Goal: Task Accomplishment & Management: Complete application form

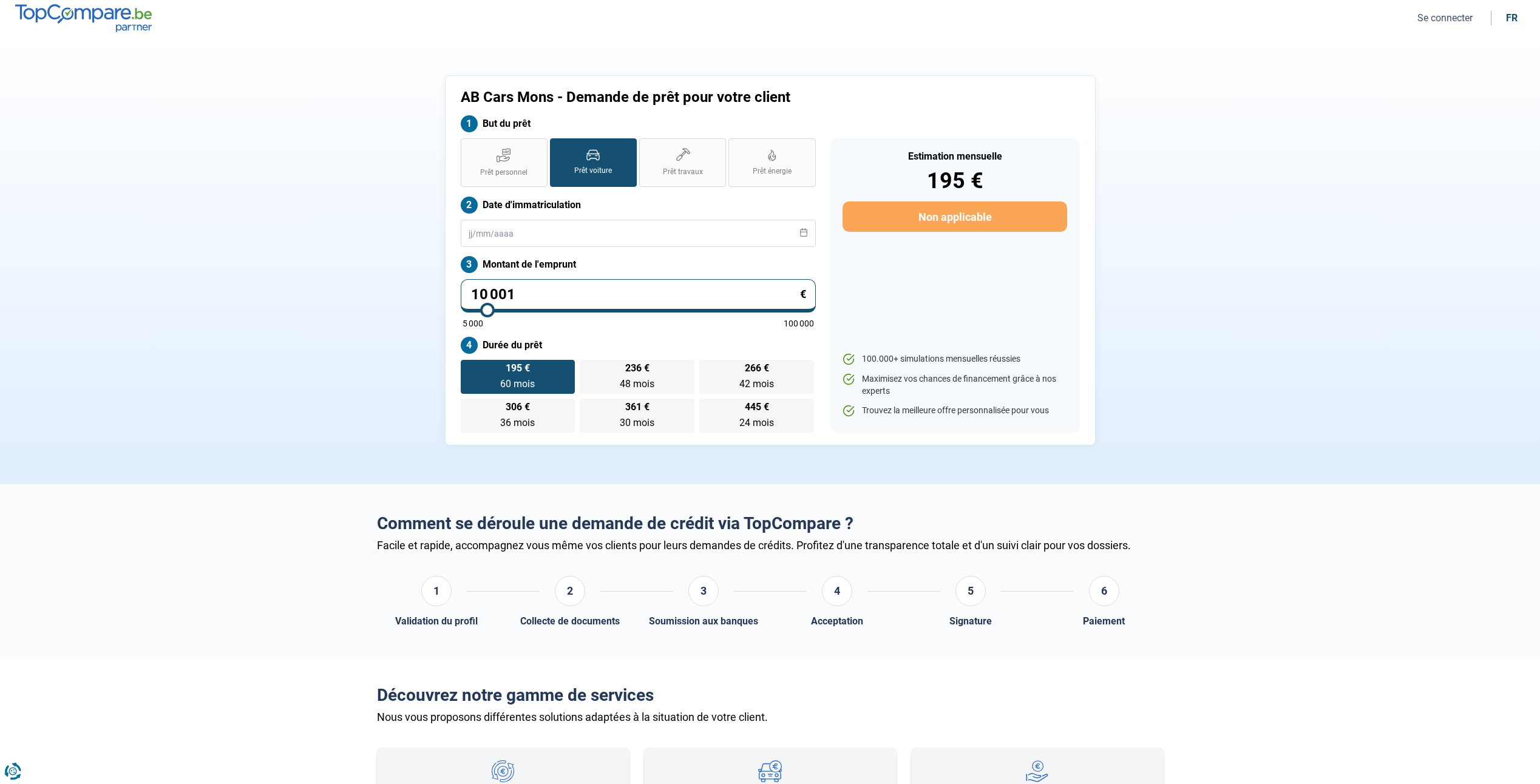
click at [595, 164] on label "Prêt voiture" at bounding box center [593, 162] width 87 height 48
click at [558, 146] on input "Prêt voiture" at bounding box center [554, 142] width 8 height 8
click at [471, 233] on input "text" at bounding box center [637, 233] width 355 height 27
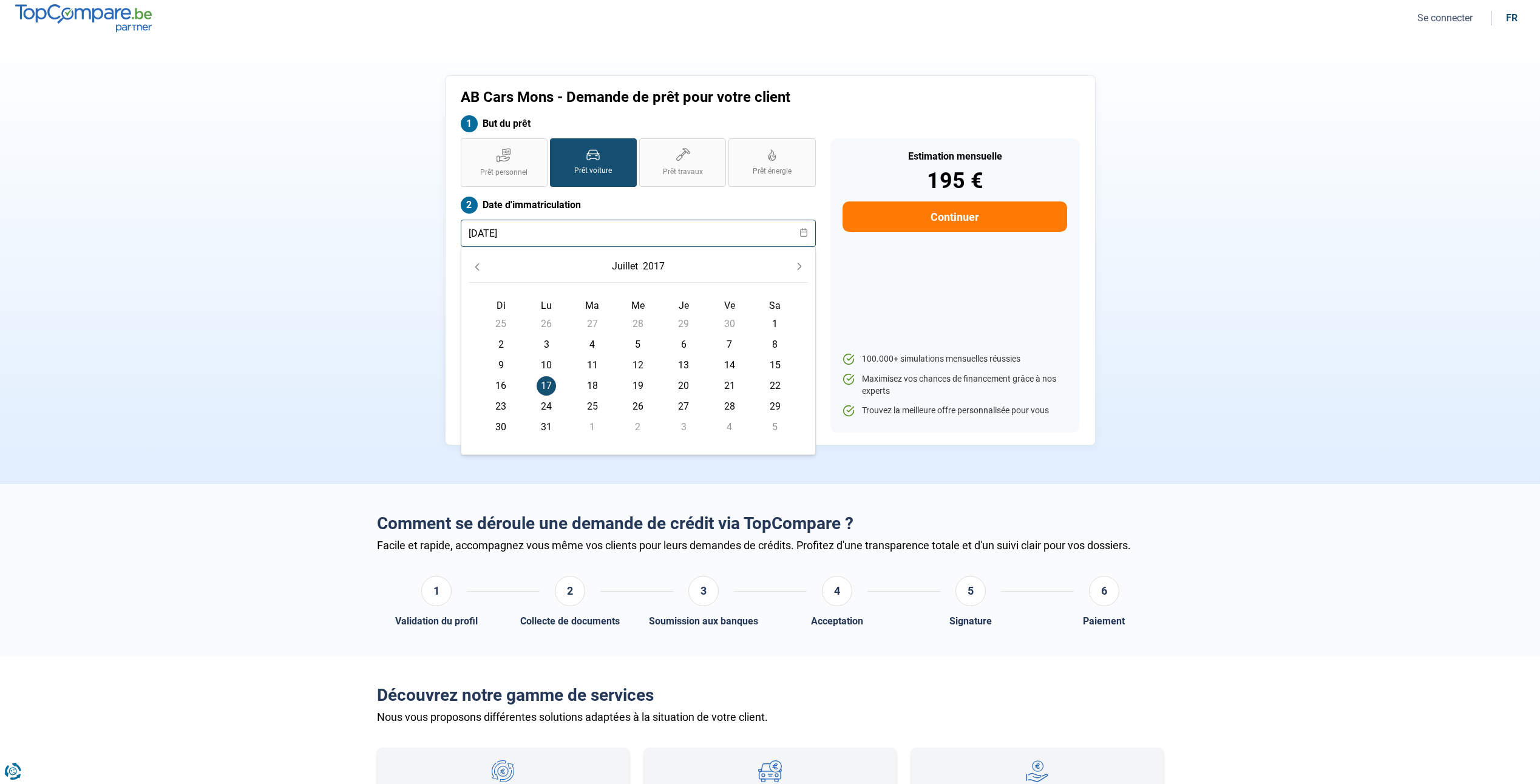
type input "[DATE]"
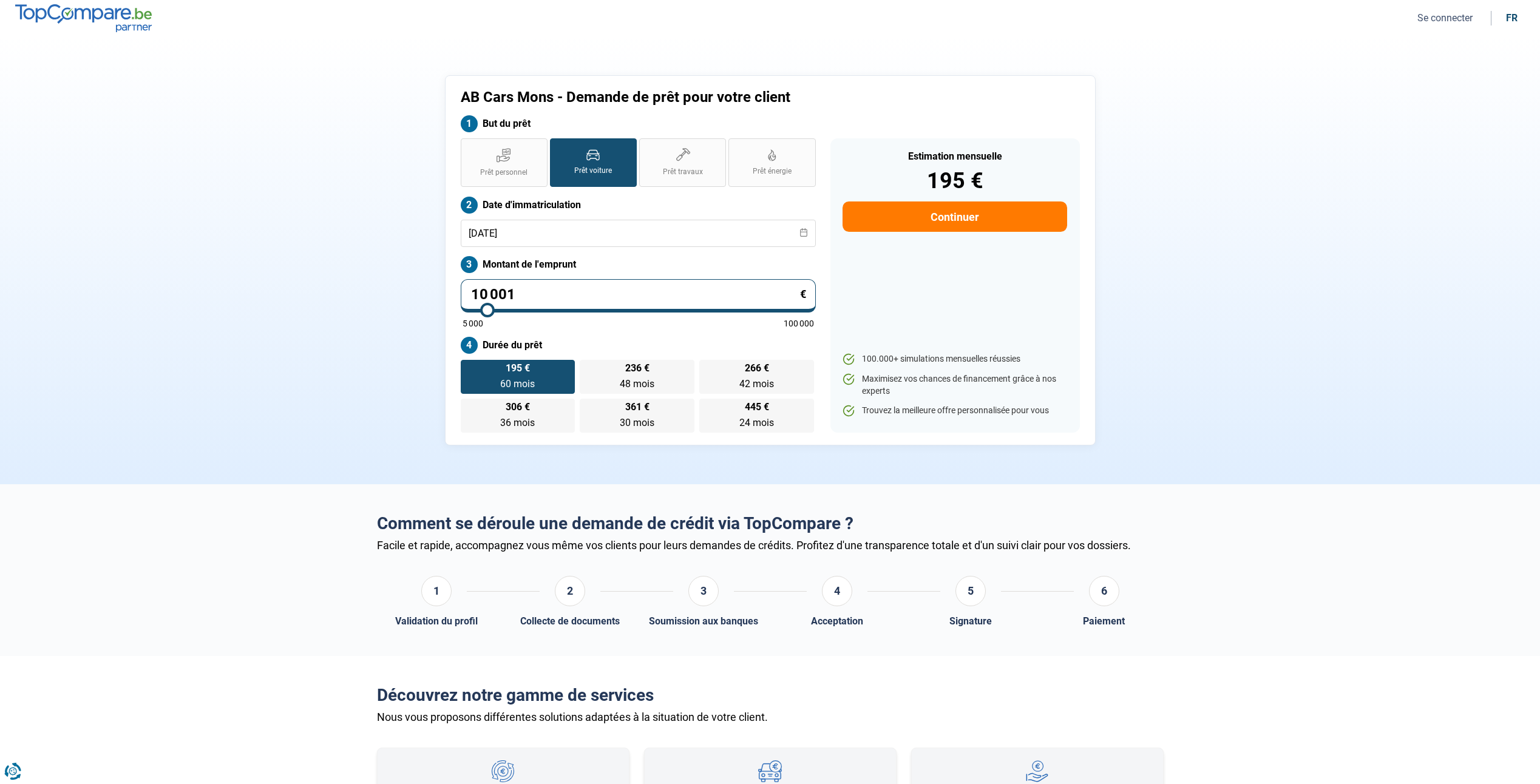
click at [422, 208] on div "AB Cars Mons - Demande de prêt pour votre client But du prêt Prêt personnel Prê…" at bounding box center [770, 260] width 801 height 370
click at [557, 280] on input "10 001" at bounding box center [637, 295] width 355 height 33
type input "1 000"
type input "5000"
type input "100"
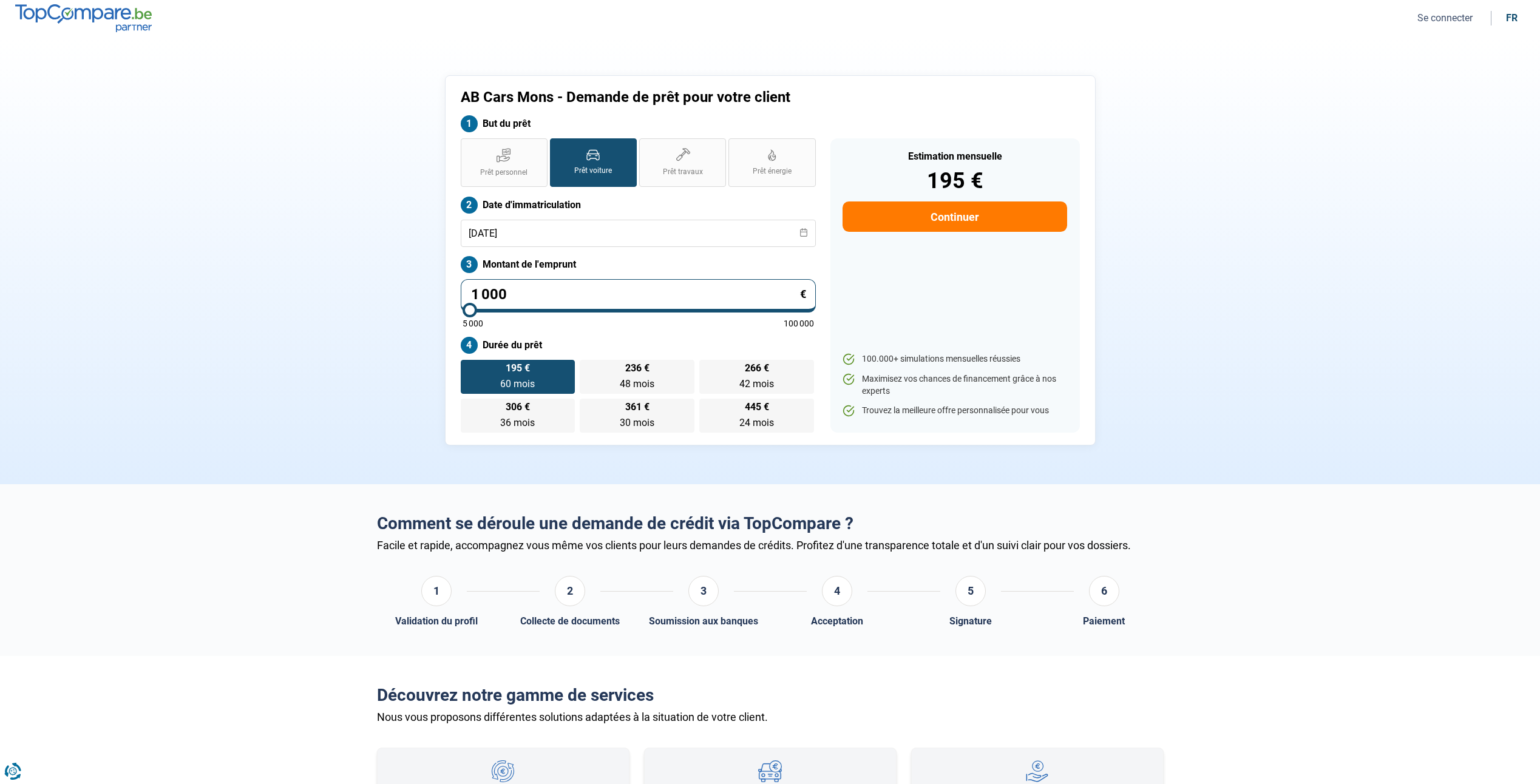
type input "5000"
type input "10"
type input "5000"
type input "1"
type input "5000"
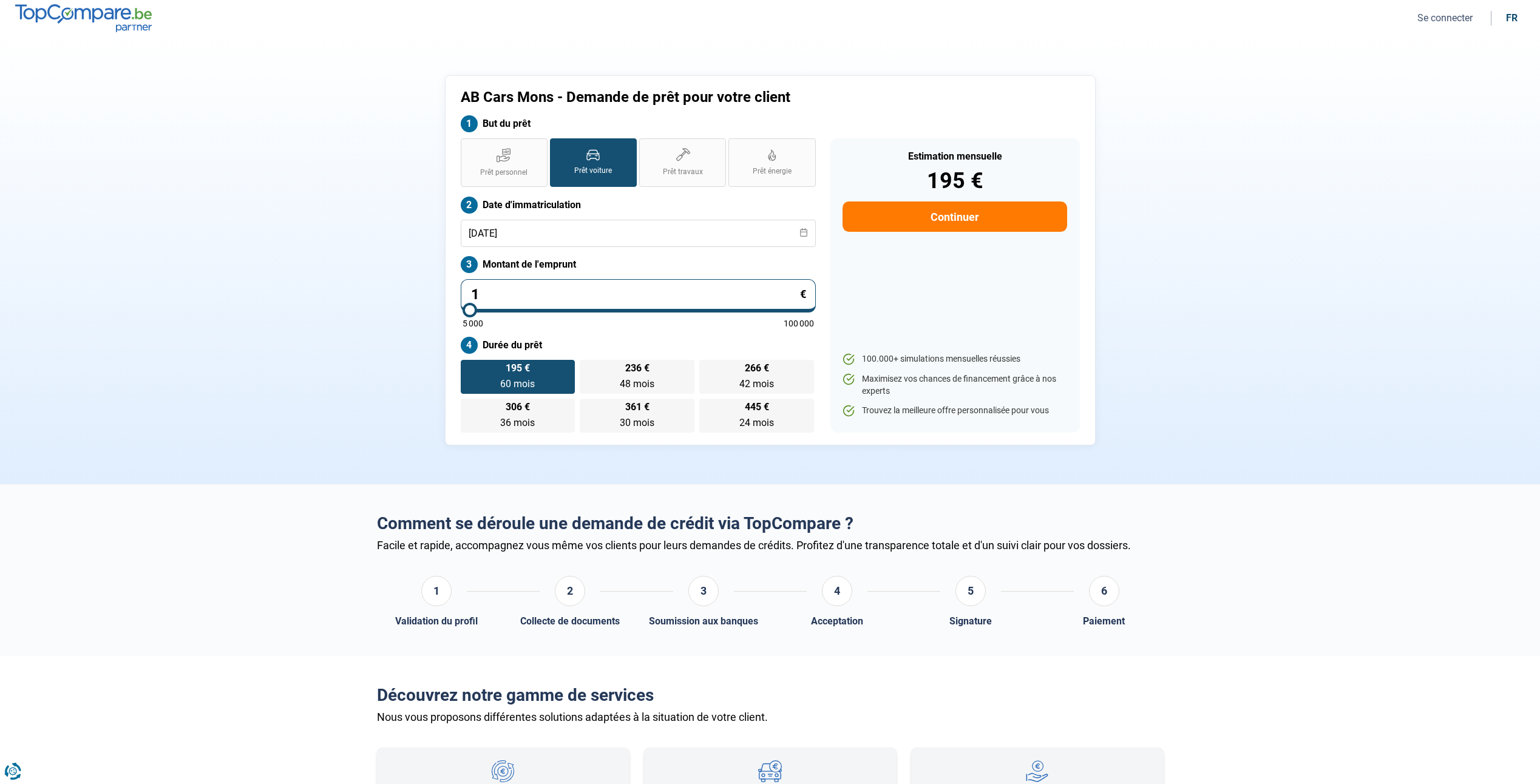
type input "0"
type input "5000"
type input "1"
type input "5000"
type input "12"
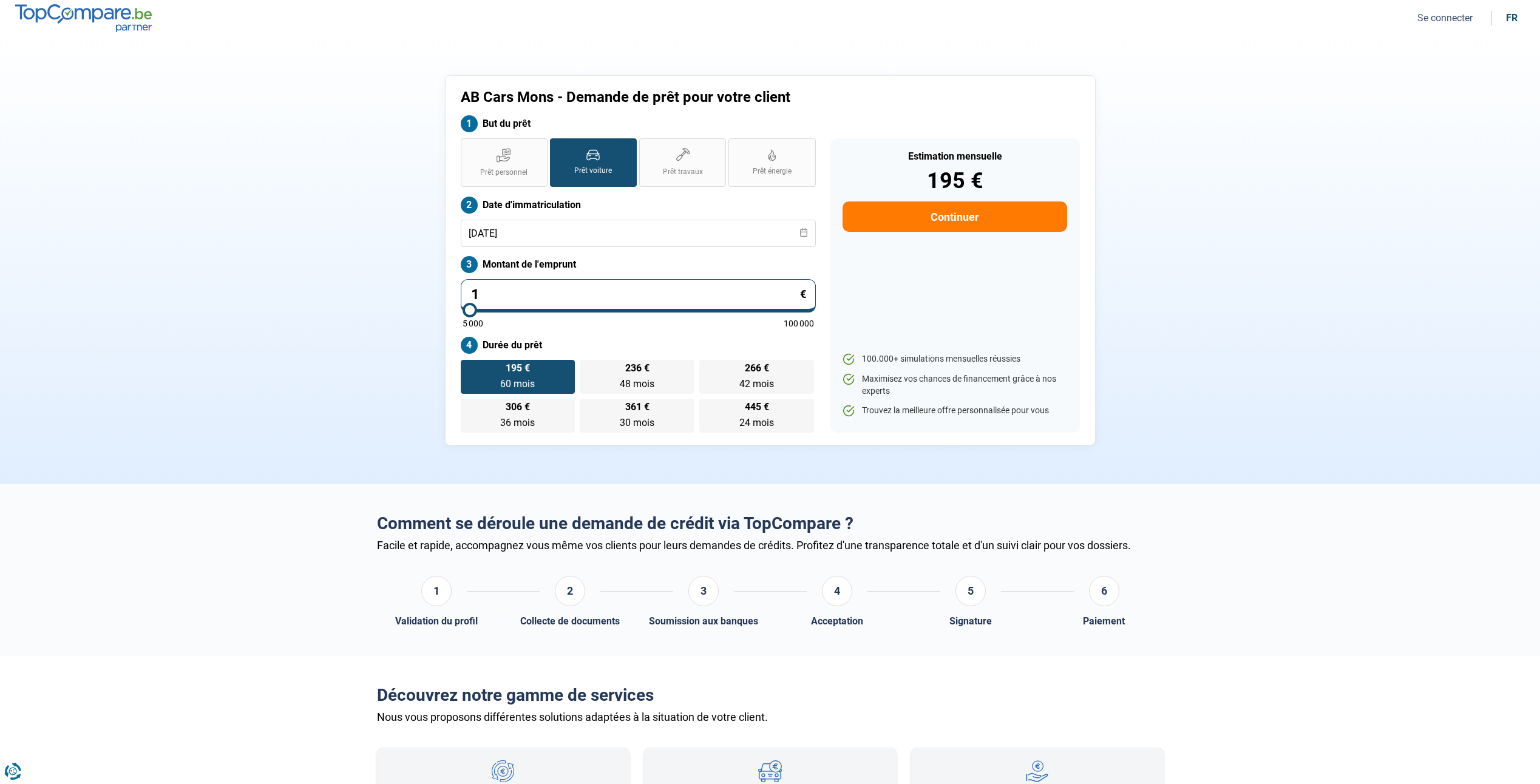
type input "5000"
type input "129"
type input "5000"
type input "1 299"
type input "5000"
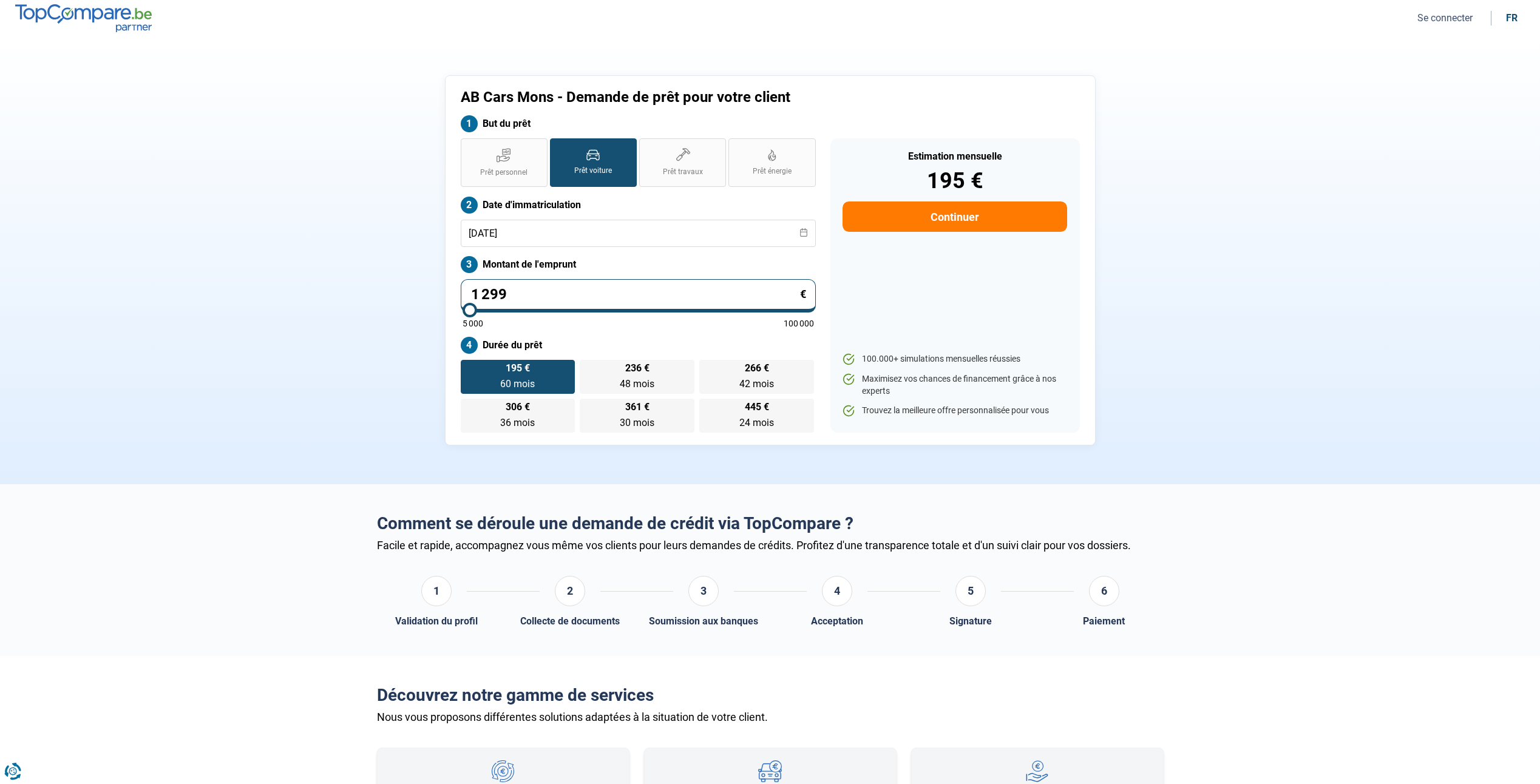
type input "12 999"
type input "13000"
type input "129 990"
type input "100000"
type input "12 999"
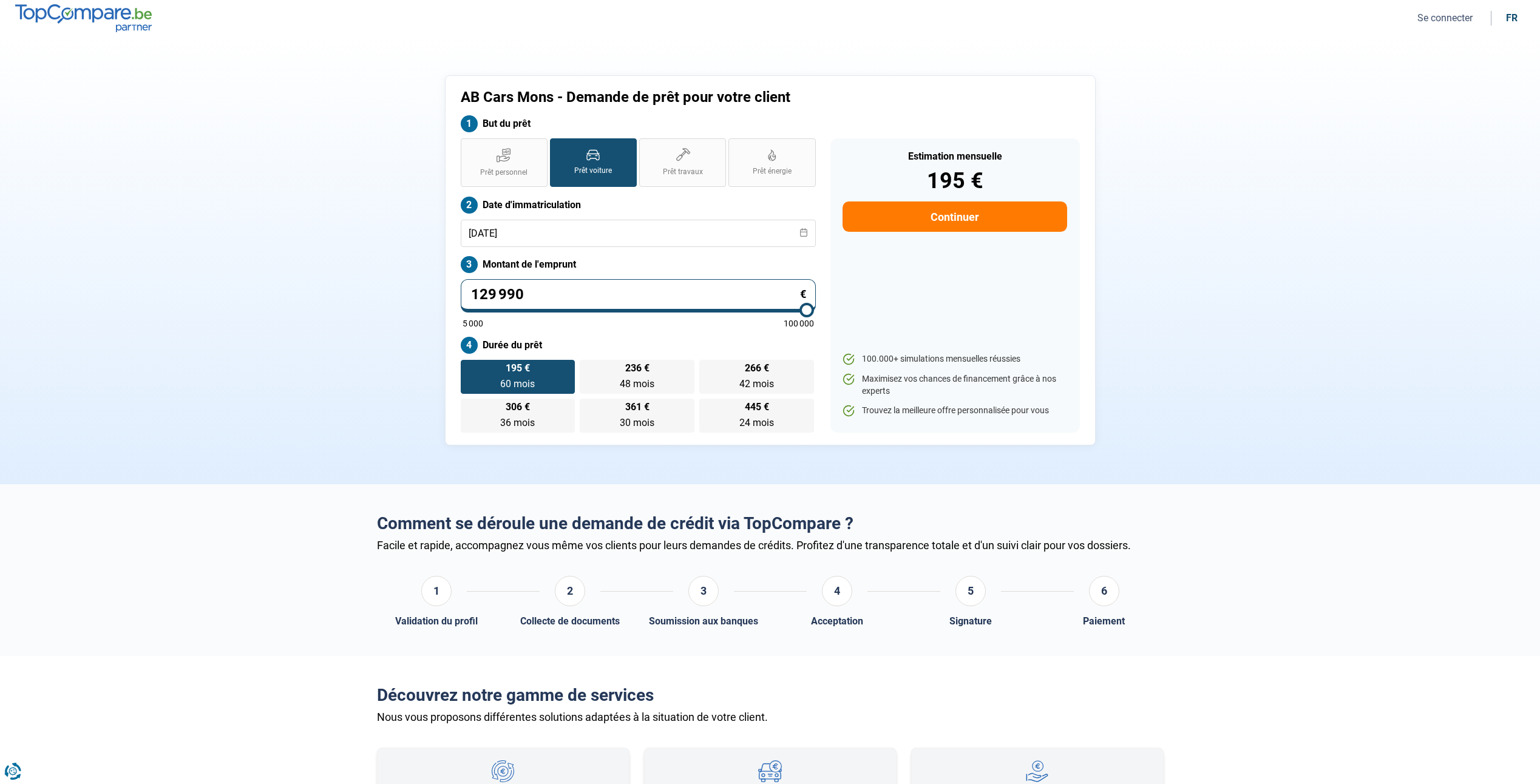
type input "13000"
type input "1 299"
type input "5000"
type input "129"
type input "5000"
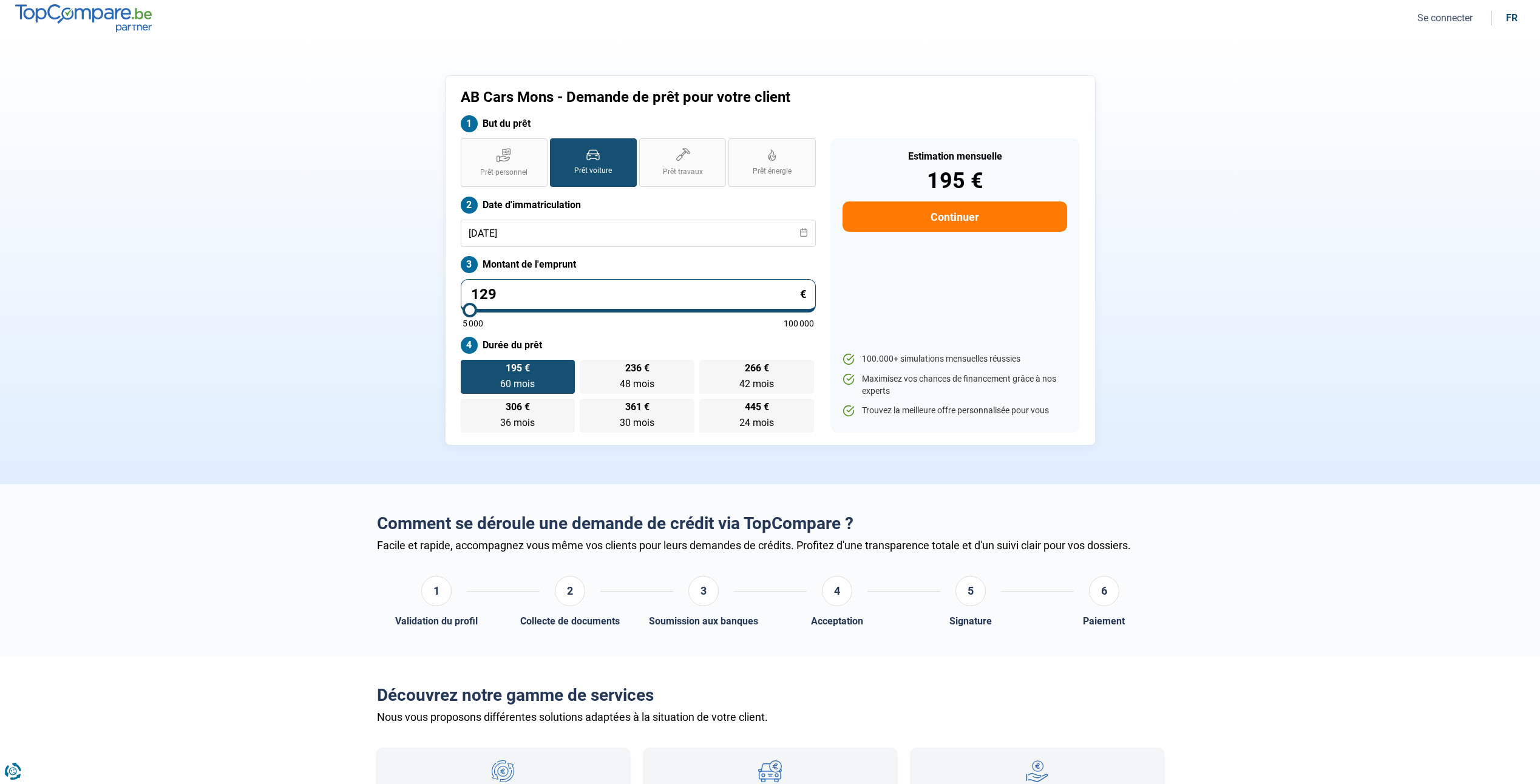
type input "12"
type input "5000"
type input "5 000"
type input "5000"
radio input "true"
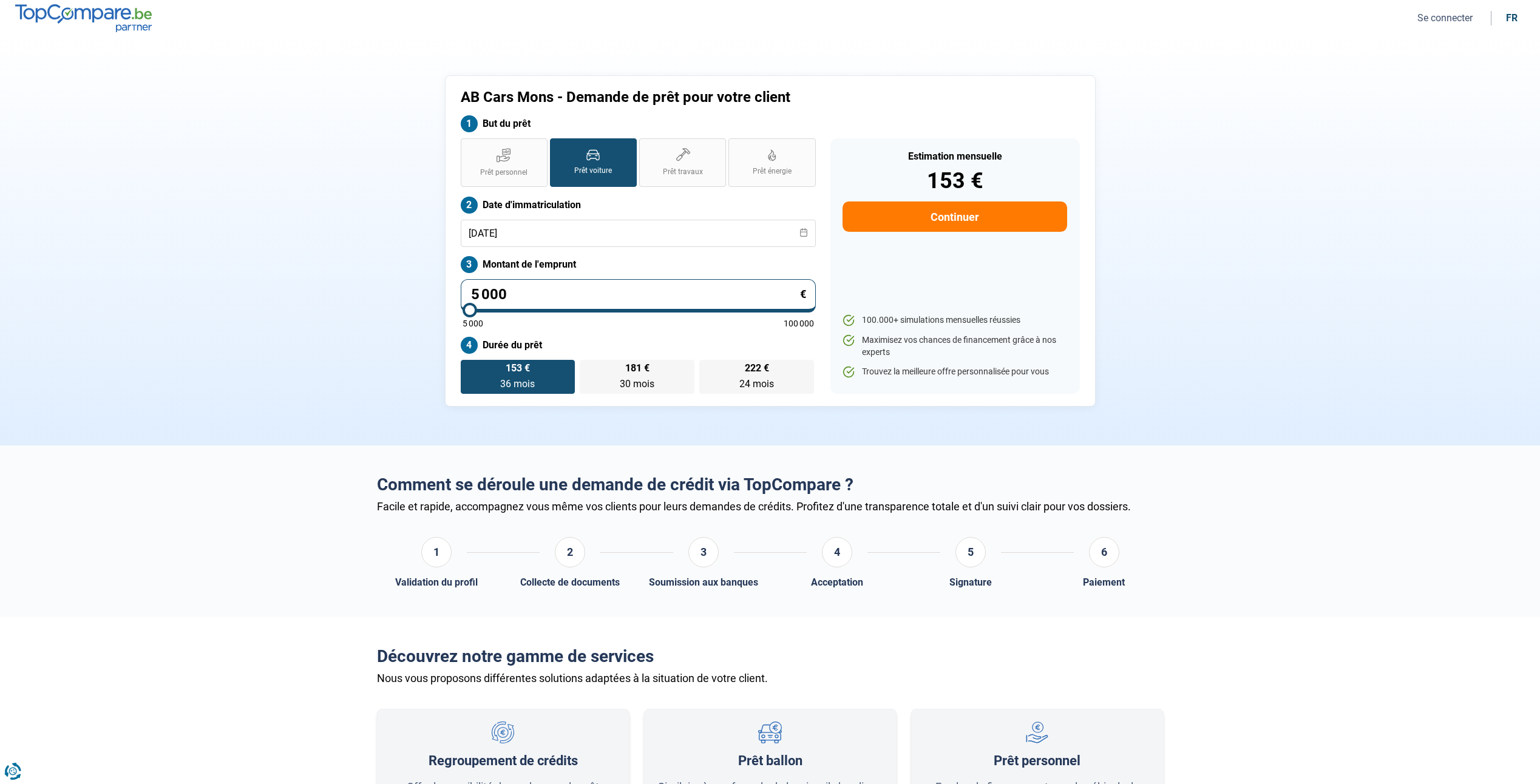
type input "500"
type input "5000"
type input "50"
type input "5000"
type input "5"
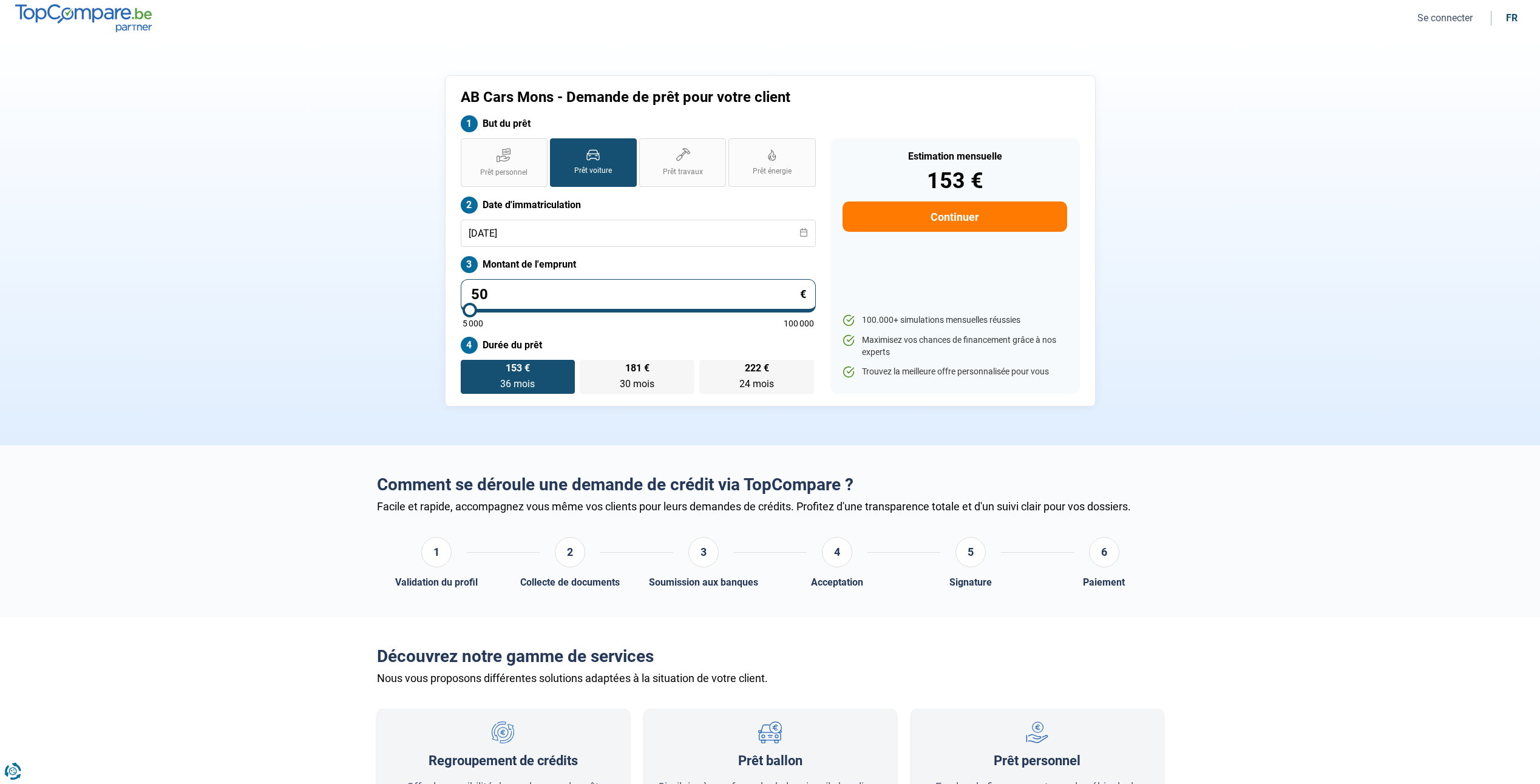
type input "5000"
type input "0"
type input "5000"
type input "5 000"
type input "5000"
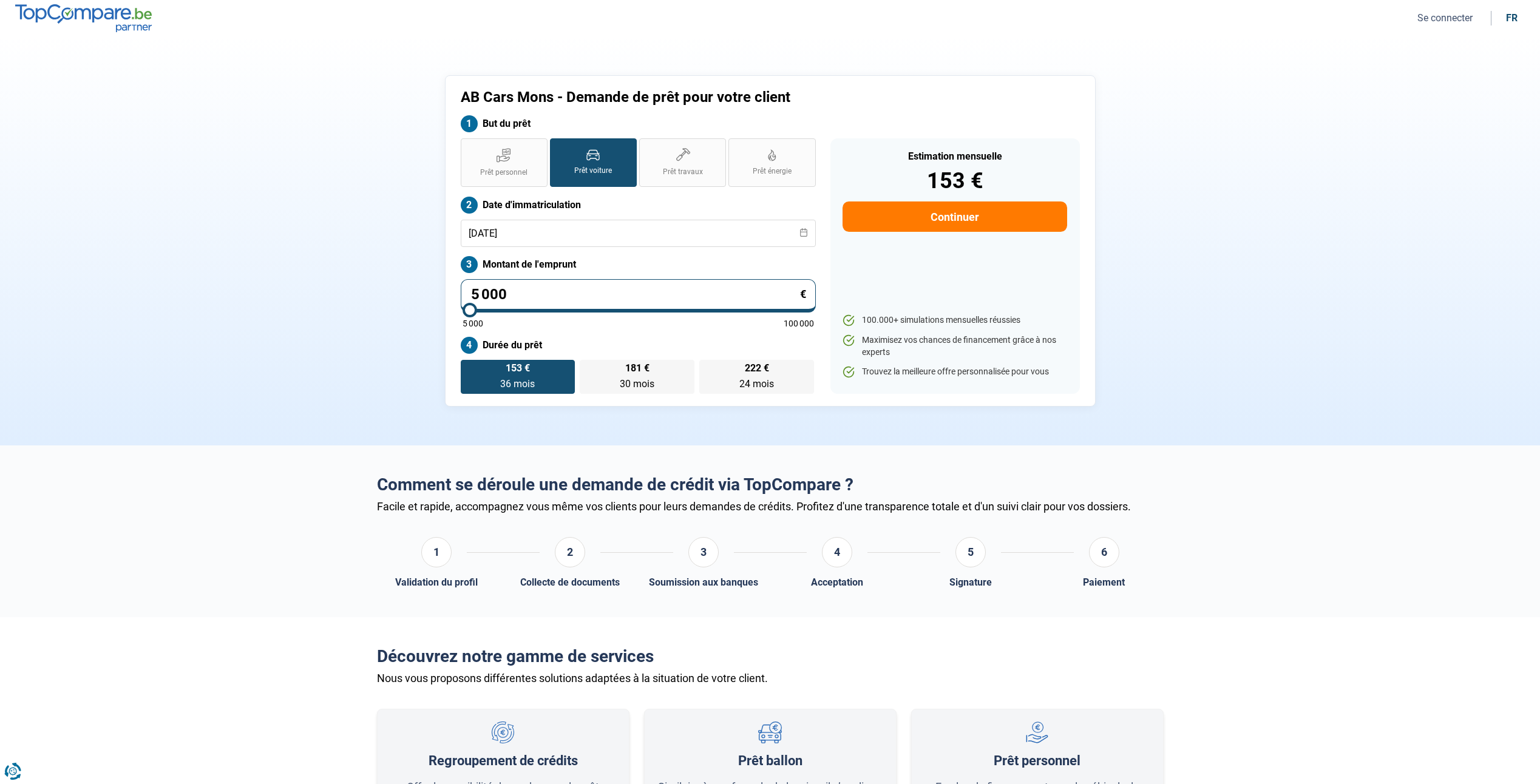
type input "500"
type input "5000"
type input "50"
type input "5000"
type input "5"
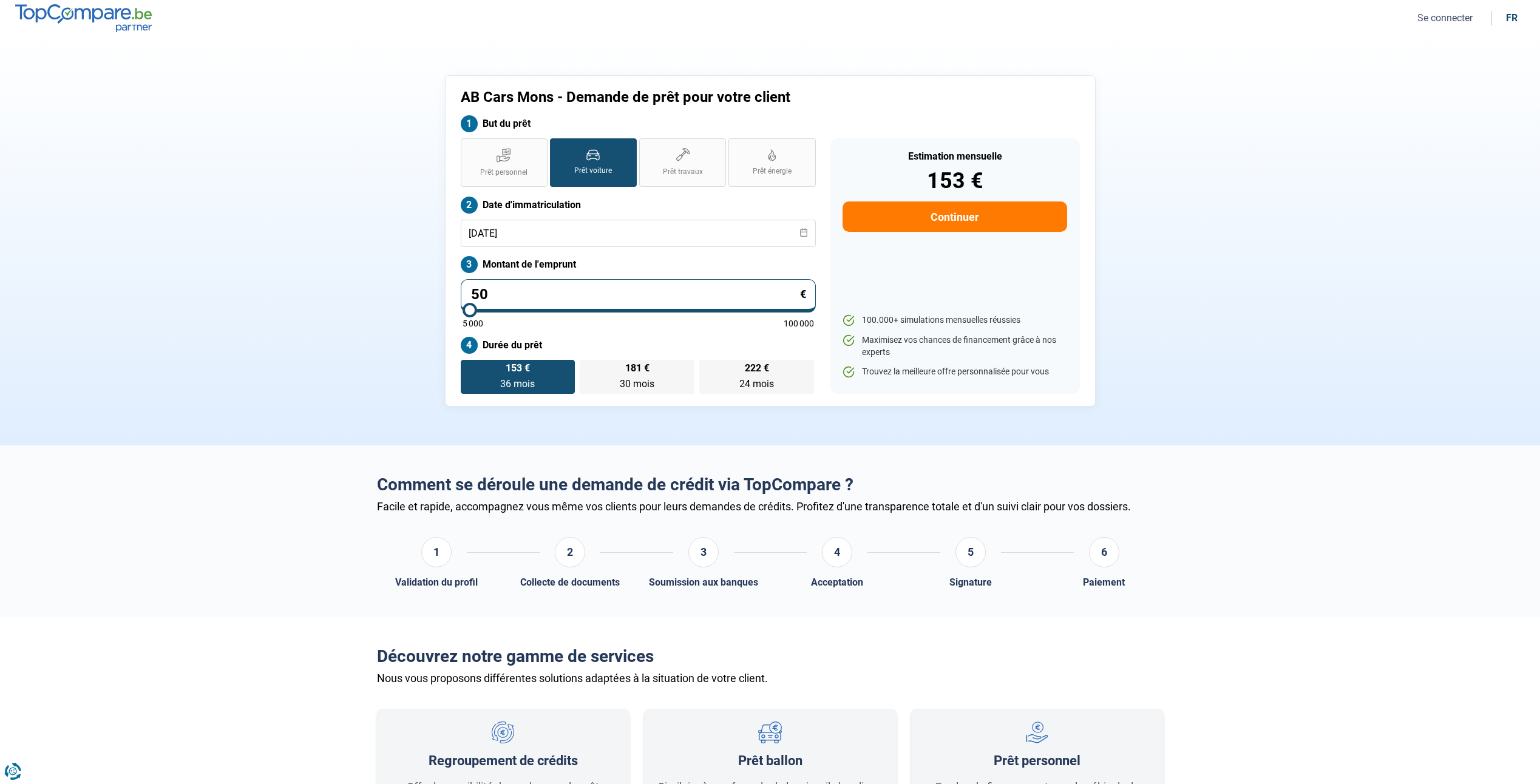
type input "5000"
type input "0"
type input "5000"
type input "1"
type input "5000"
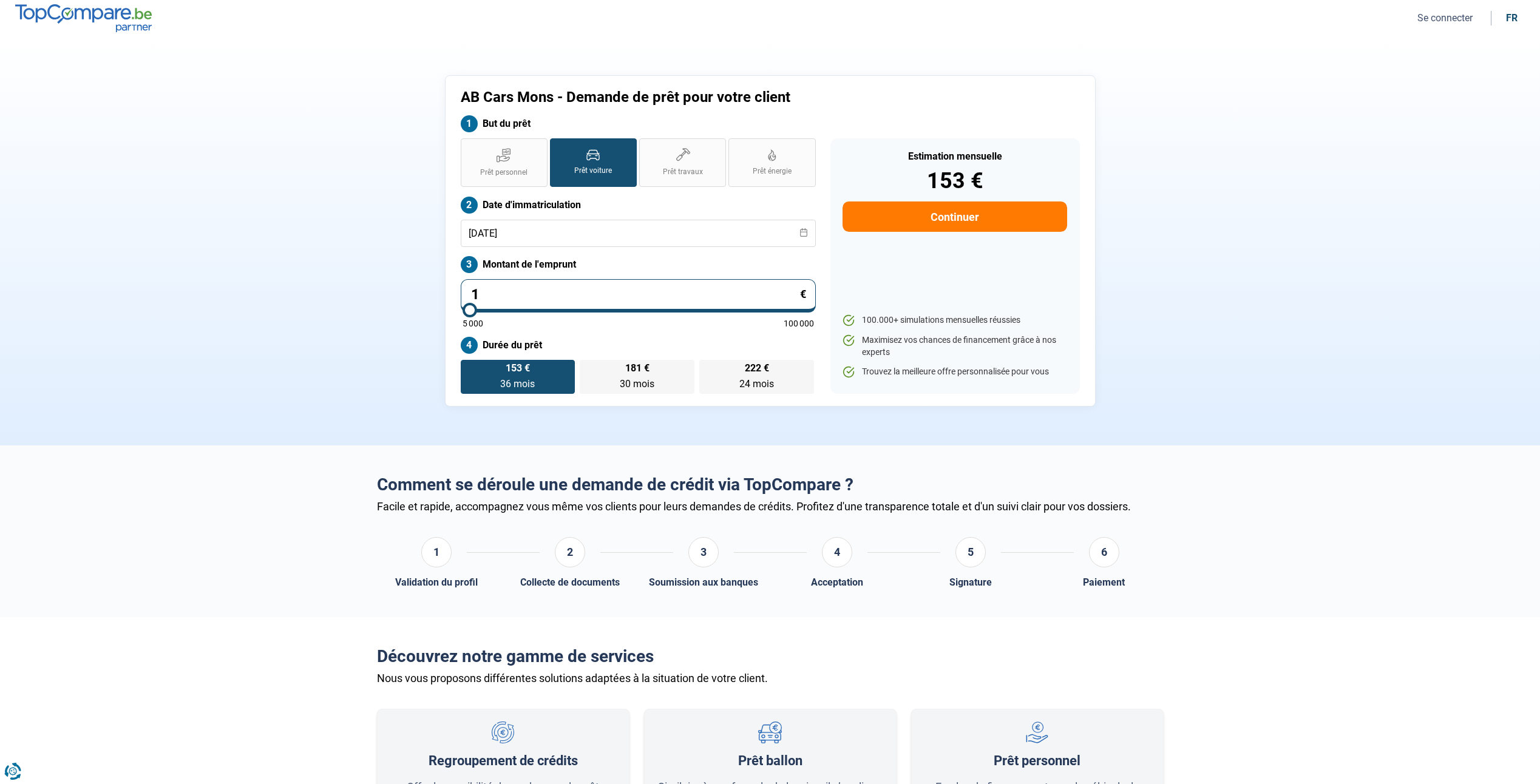
type input "12"
type input "5000"
type input "129"
type input "5000"
type input "1 299"
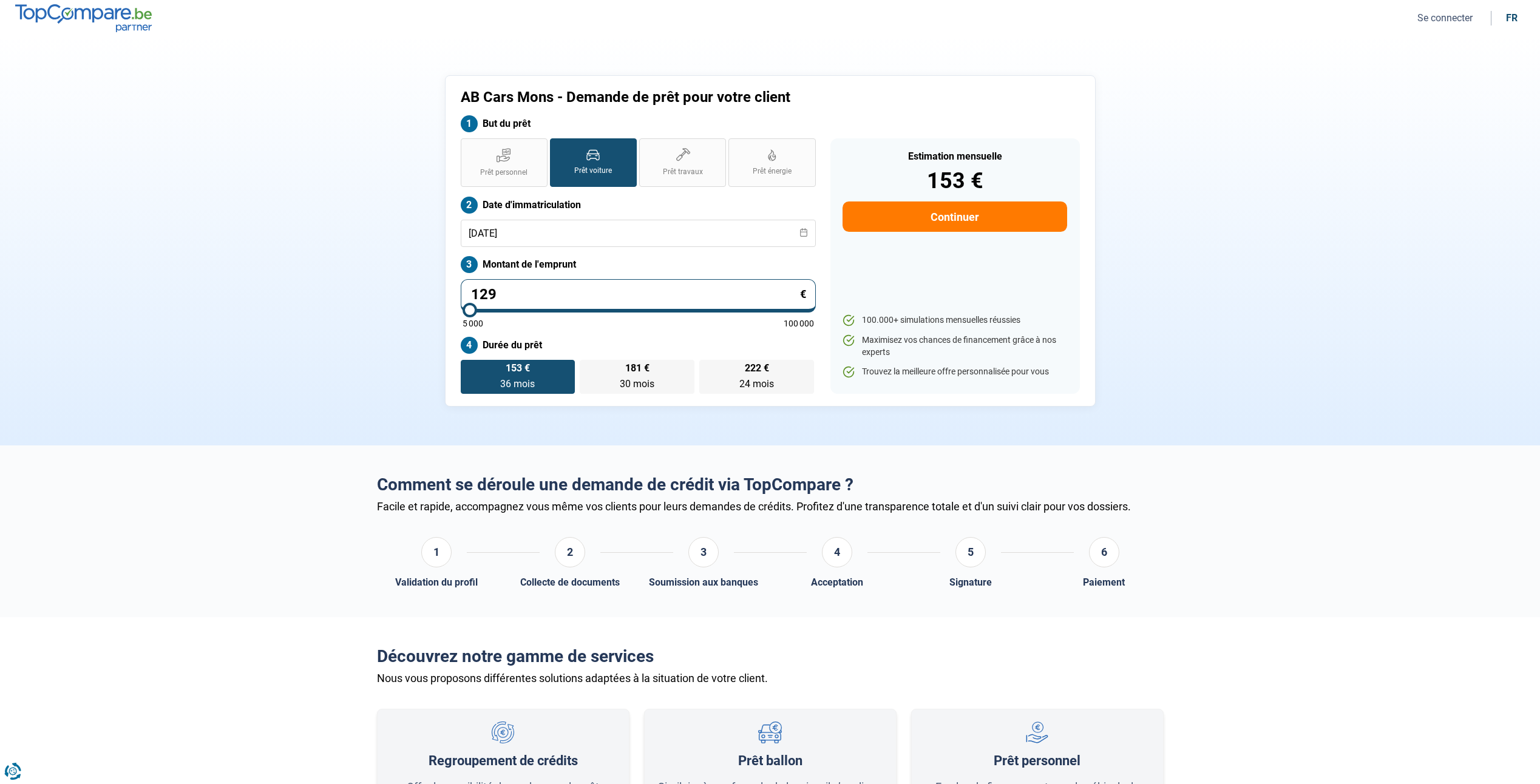
type input "5000"
type input "12 990"
type input "13000"
type input "12 990"
type input "13000"
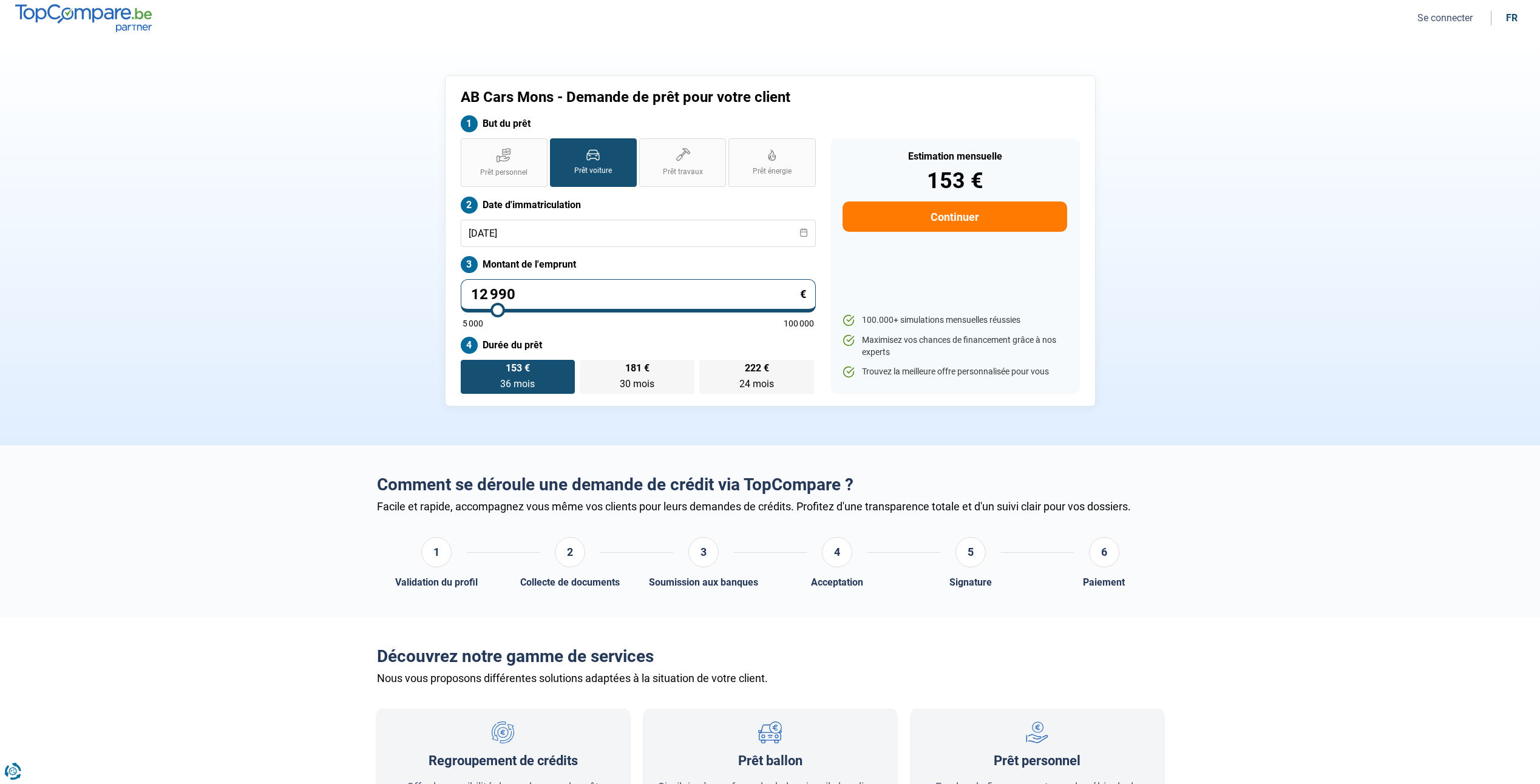
radio input "false"
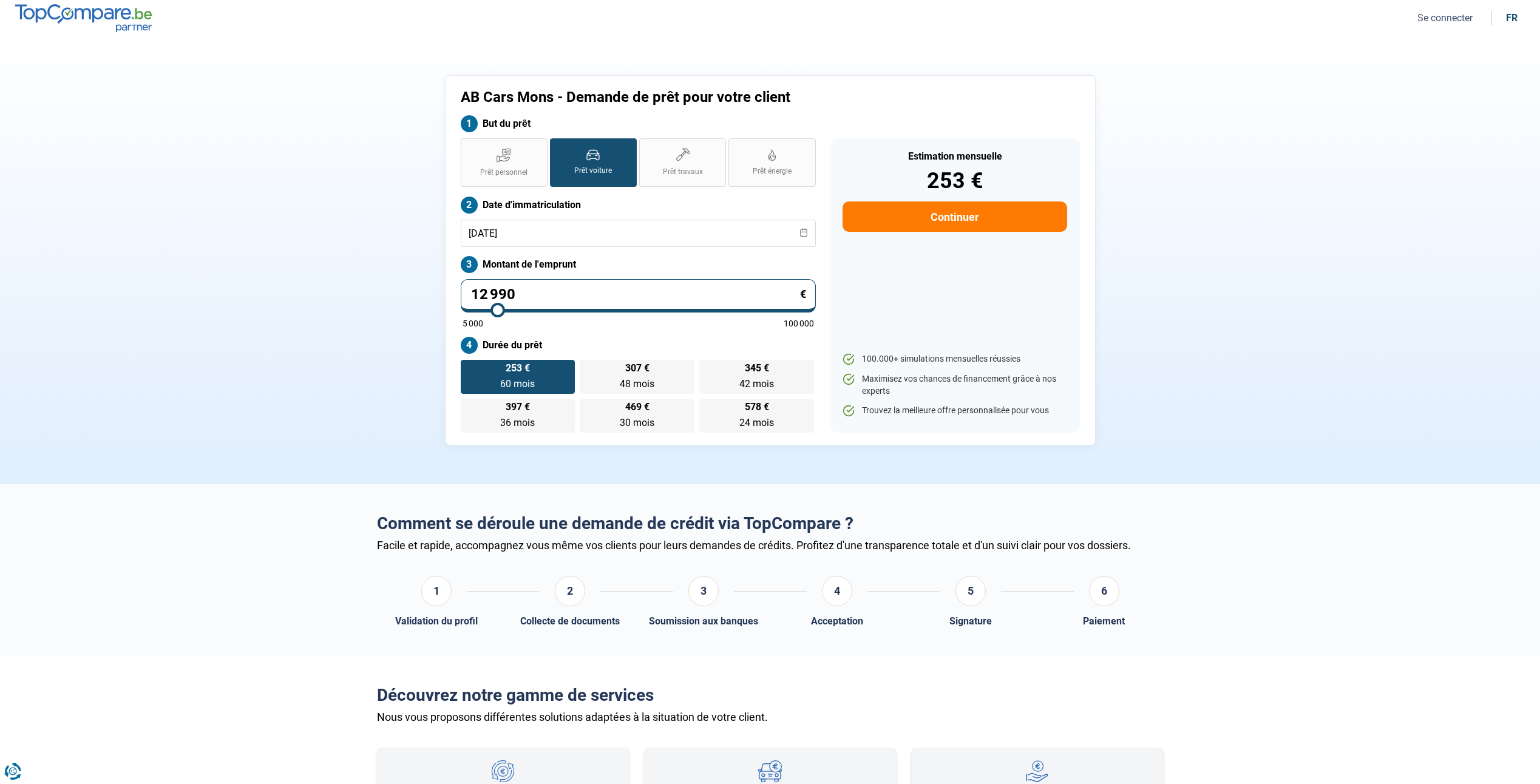
click at [421, 256] on div "AB Cars Mons - Demande de prêt pour votre client But du prêt Prêt personnel Prê…" at bounding box center [770, 260] width 801 height 370
click at [600, 369] on label "307 € 48 mois 48 mois" at bounding box center [637, 377] width 115 height 34
click at [588, 368] on input "307 € 48 mois 48 mois" at bounding box center [583, 363] width 8 height 8
radio input "true"
click at [501, 367] on label "253 € 60 mois 60 mois" at bounding box center [518, 377] width 115 height 34
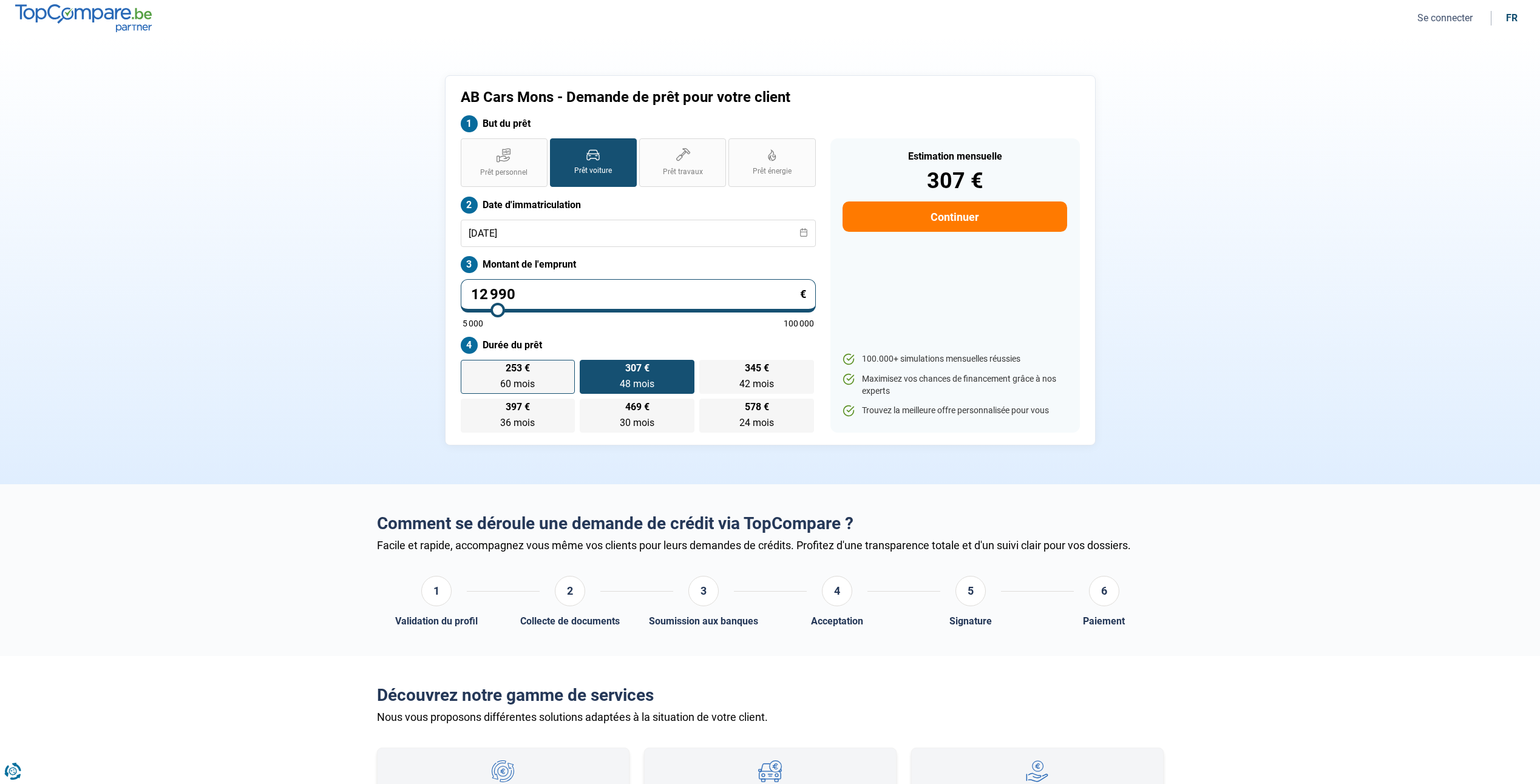
click at [469, 367] on input "253 € 60 mois 60 mois" at bounding box center [464, 363] width 8 height 8
radio input "true"
drag, startPoint x: 1154, startPoint y: 235, endPoint x: 1370, endPoint y: 258, distance: 217.2
click at [1370, 258] on section "AB Cars Mons - Demande de prêt pour votre client But du prêt Prêt personnel Prê…" at bounding box center [770, 261] width 1540 height 448
drag, startPoint x: 1370, startPoint y: 258, endPoint x: 1445, endPoint y: 205, distance: 91.8
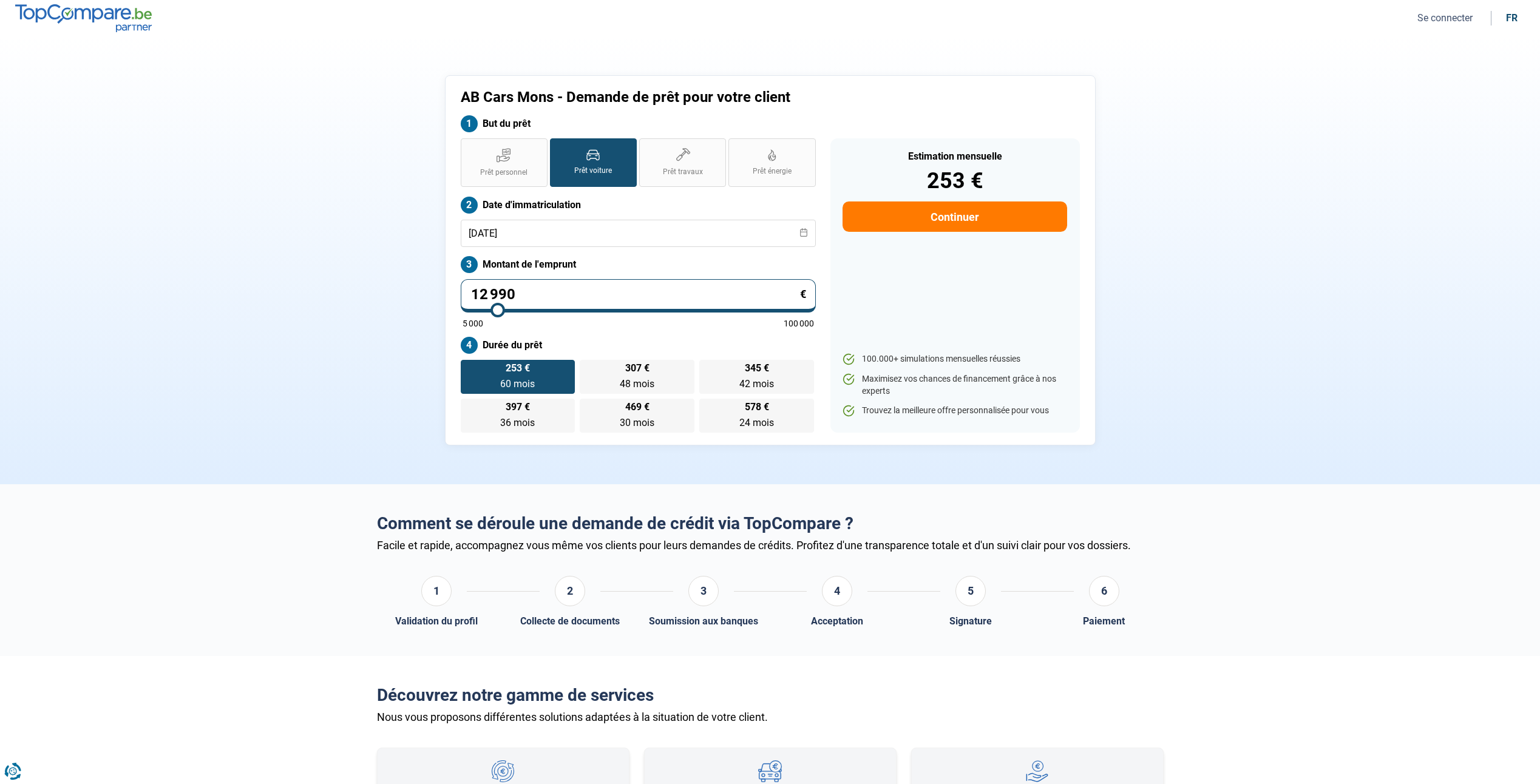
click at [1367, 340] on section "AB Cars Mons - Demande de prêt pour votre client But du prêt Prêt personnel Prê…" at bounding box center [770, 261] width 1540 height 448
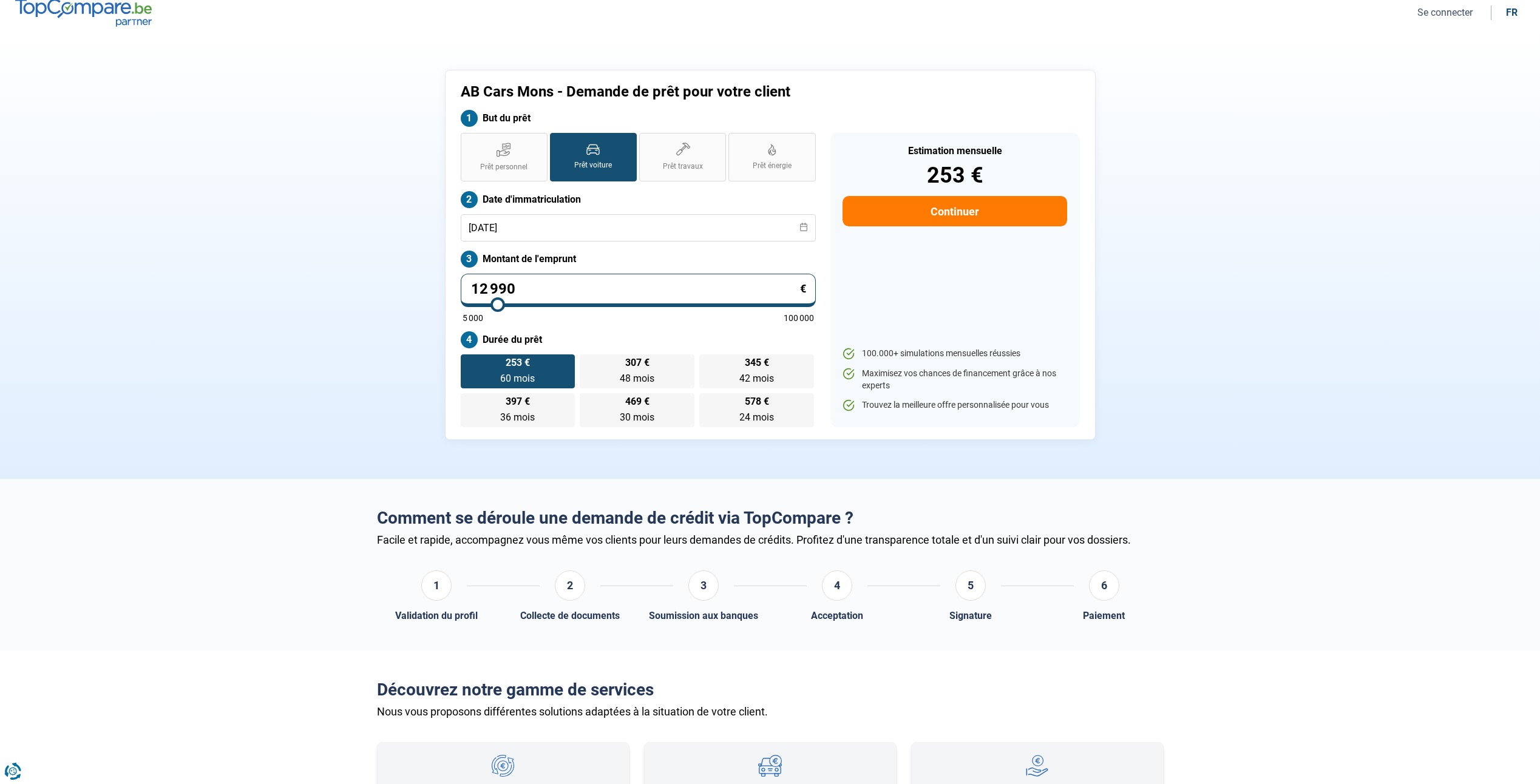
scroll to position [4, 0]
